Goal: Subscribe to service/newsletter

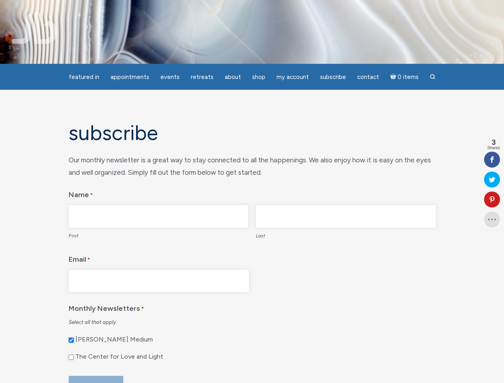
click at [252, 191] on legend "Name *" at bounding box center [252, 193] width 367 height 17
click at [130, 77] on span "Appointments" at bounding box center [130, 76] width 39 height 7
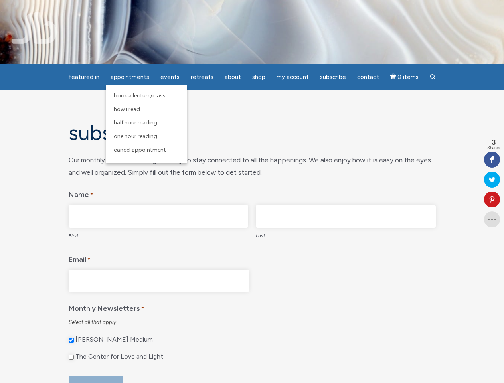
click at [170, 77] on span "Events" at bounding box center [169, 76] width 19 height 7
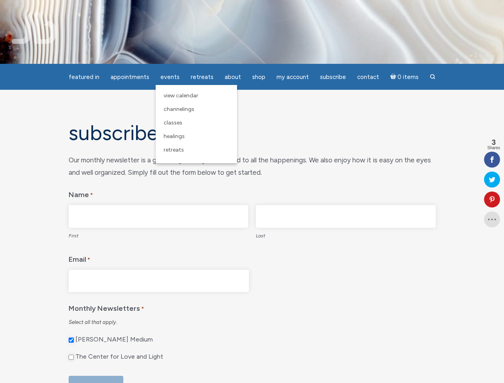
click at [233, 77] on span "About" at bounding box center [233, 76] width 16 height 7
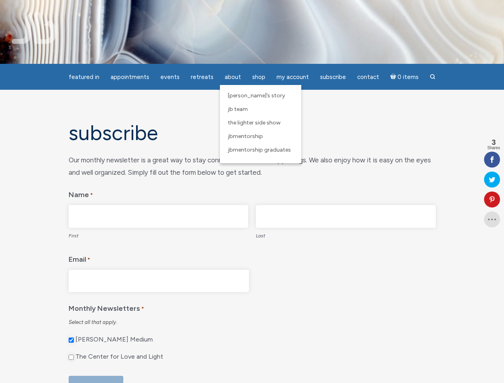
click at [292, 77] on span "My Account" at bounding box center [292, 76] width 32 height 7
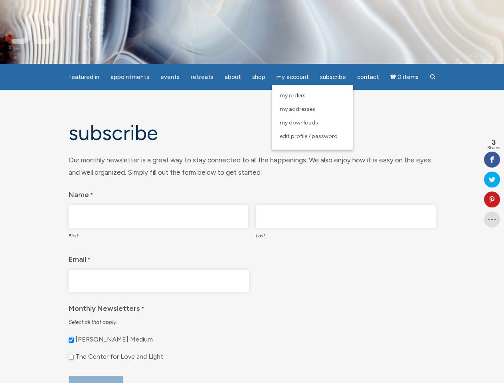
click at [492, 199] on icon at bounding box center [492, 199] width 16 height 6
